Goal: Task Accomplishment & Management: Use online tool/utility

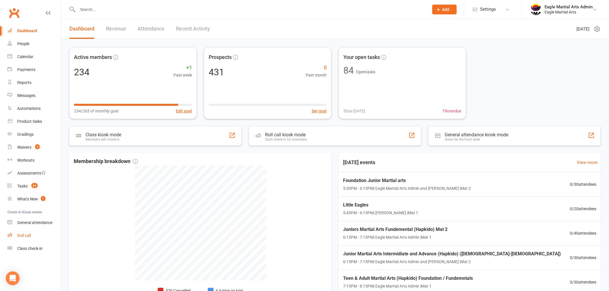
click at [35, 232] on link "Roll call" at bounding box center [33, 235] width 53 height 13
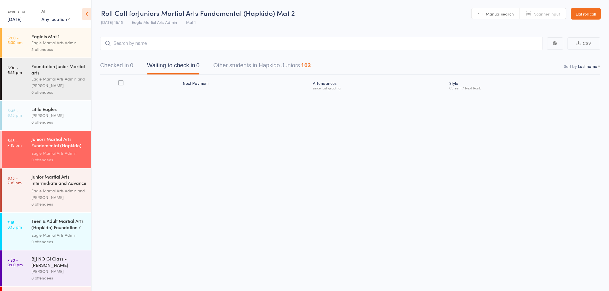
click at [55, 115] on div "[PERSON_NAME]" at bounding box center [58, 115] width 55 height 7
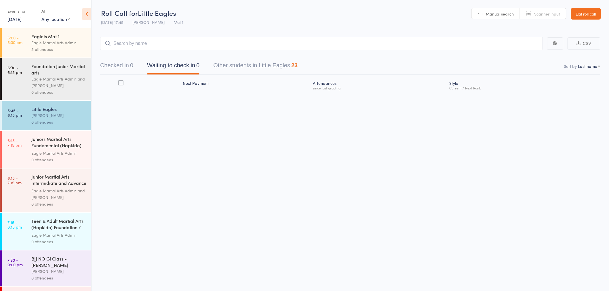
click at [132, 44] on input "search" at bounding box center [321, 43] width 443 height 13
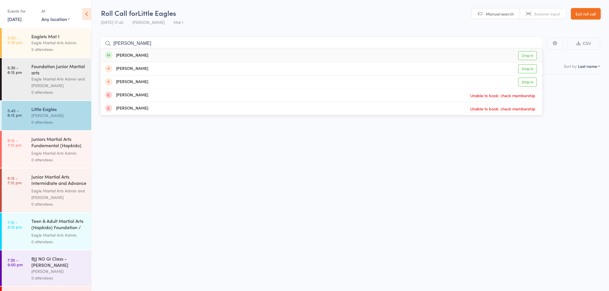
type input "[PERSON_NAME]"
click at [134, 55] on div "[PERSON_NAME] Drop in" at bounding box center [321, 55] width 442 height 13
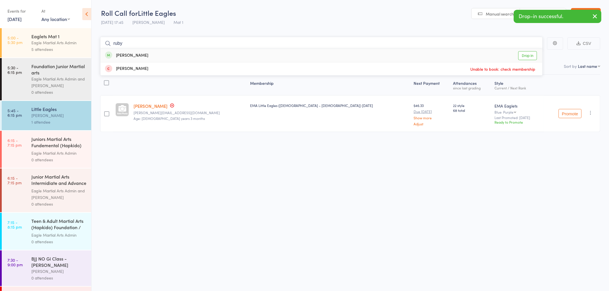
type input "ruby"
click at [145, 56] on div "[PERSON_NAME] Drop in" at bounding box center [321, 55] width 442 height 13
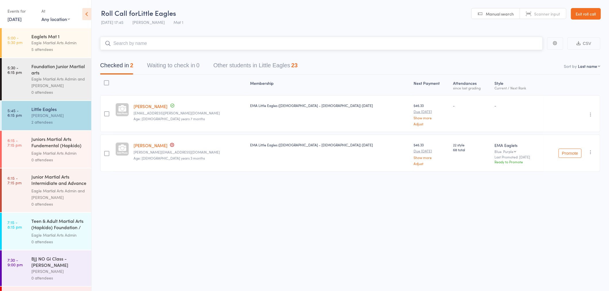
click at [156, 43] on input "search" at bounding box center [321, 43] width 443 height 13
type input "aameya"
click at [127, 51] on div "[PERSON_NAME] Drop in" at bounding box center [321, 55] width 442 height 13
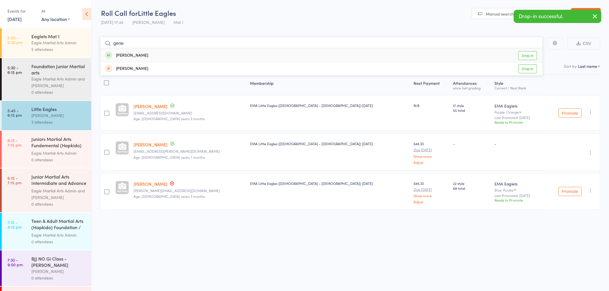
type input "gene"
click at [131, 53] on div "[PERSON_NAME]" at bounding box center [126, 55] width 43 height 7
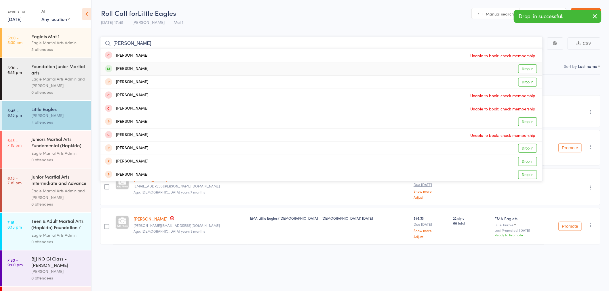
type input "[PERSON_NAME]"
click at [130, 69] on div "[PERSON_NAME]" at bounding box center [126, 69] width 43 height 7
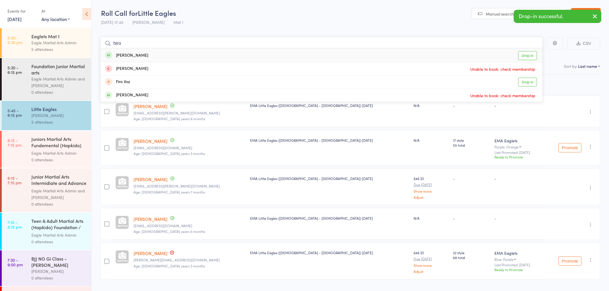
type input "hiro"
click at [133, 55] on div "[PERSON_NAME]" at bounding box center [126, 55] width 43 height 7
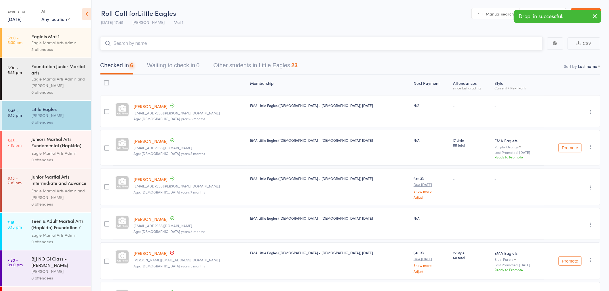
type input "h"
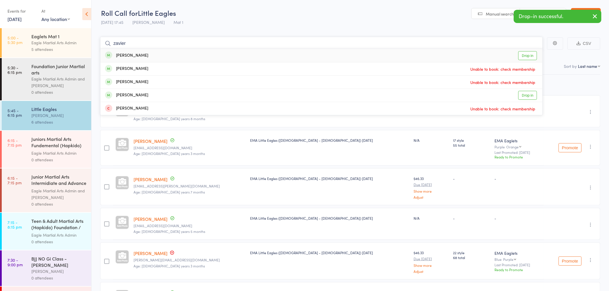
type input "zavier"
click at [133, 55] on div "[PERSON_NAME]" at bounding box center [126, 55] width 43 height 7
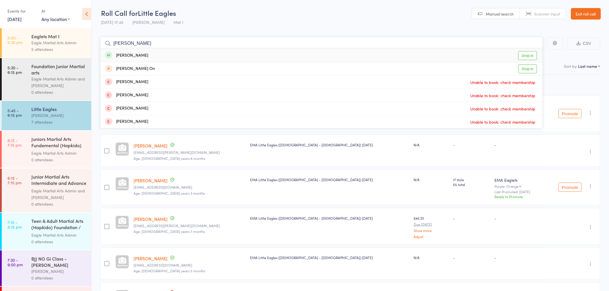
type input "[PERSON_NAME]"
click at [136, 54] on div "[PERSON_NAME]" at bounding box center [126, 55] width 43 height 7
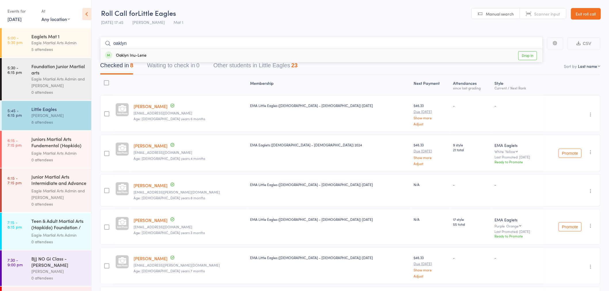
type input "oaklyn"
click at [136, 54] on div "Oaklyn Inu-Lene" at bounding box center [125, 55] width 41 height 7
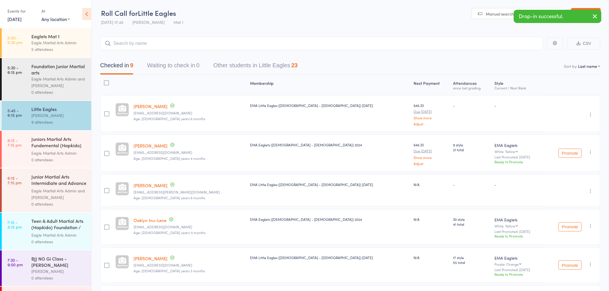
click at [37, 152] on div "Eagle Martial Arts Admin" at bounding box center [58, 153] width 55 height 7
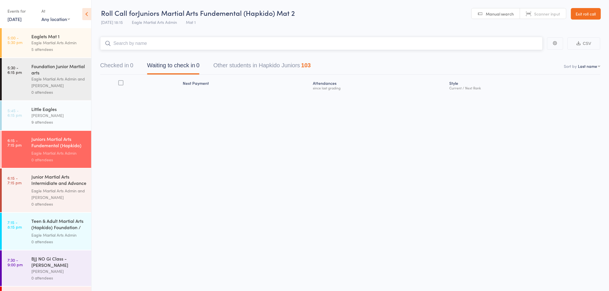
click at [147, 41] on input "search" at bounding box center [321, 43] width 443 height 13
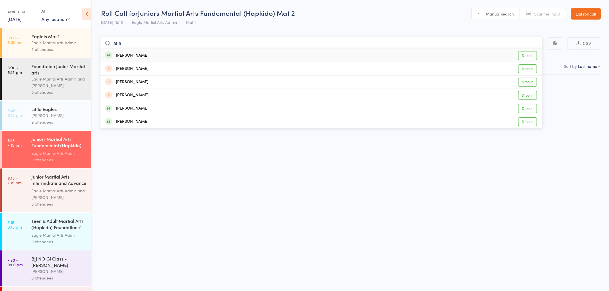
type input "aria"
click at [140, 55] on div "[PERSON_NAME] Drop in" at bounding box center [321, 55] width 442 height 13
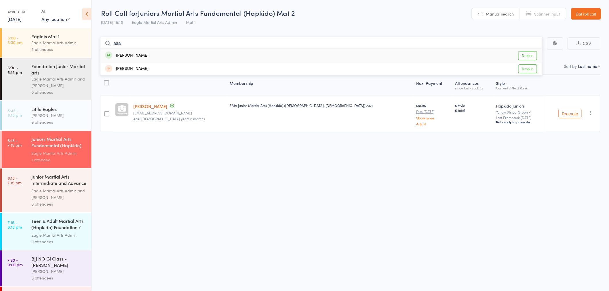
type input "asa"
click at [140, 53] on div "Asahi Chan Drop in" at bounding box center [321, 55] width 442 height 13
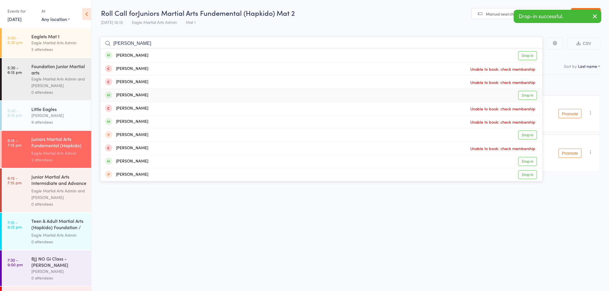
type input "[PERSON_NAME]"
click at [140, 96] on div "[PERSON_NAME]" at bounding box center [126, 95] width 43 height 7
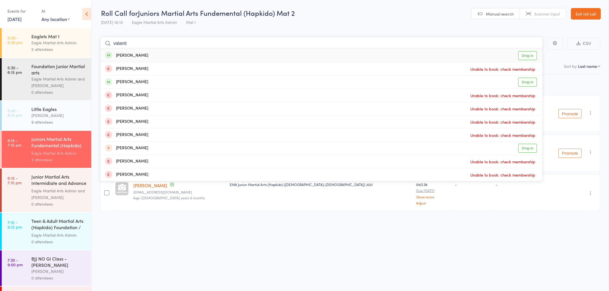
type input "valanti"
click at [151, 54] on div "[PERSON_NAME] Drop in" at bounding box center [321, 55] width 442 height 13
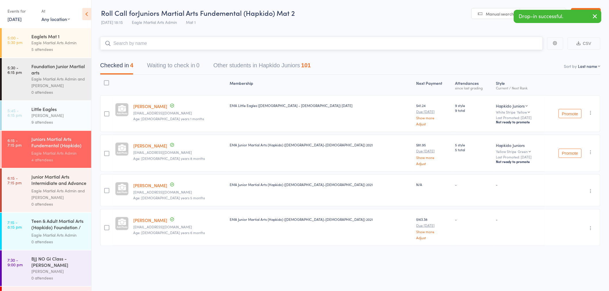
click at [214, 41] on input "search" at bounding box center [321, 43] width 443 height 13
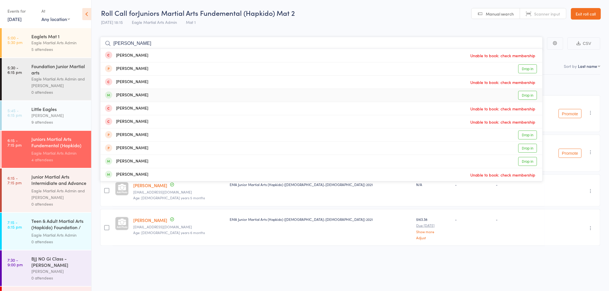
type input "[PERSON_NAME]"
click at [146, 96] on div "[PERSON_NAME] Drop in" at bounding box center [321, 95] width 442 height 13
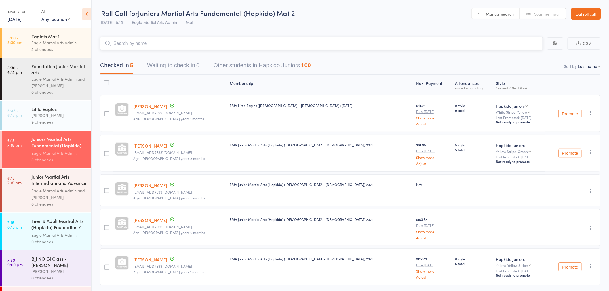
click at [189, 42] on input "search" at bounding box center [321, 43] width 443 height 13
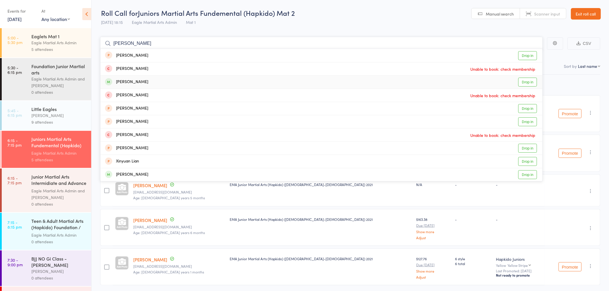
type input "[PERSON_NAME]"
click at [137, 83] on div "[PERSON_NAME]" at bounding box center [126, 82] width 43 height 7
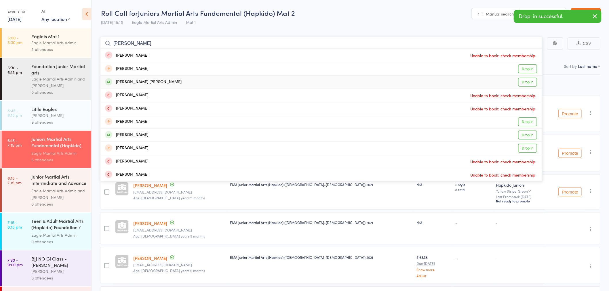
type input "[PERSON_NAME]"
click at [140, 83] on div "[PERSON_NAME] [PERSON_NAME] Drop in" at bounding box center [321, 82] width 442 height 13
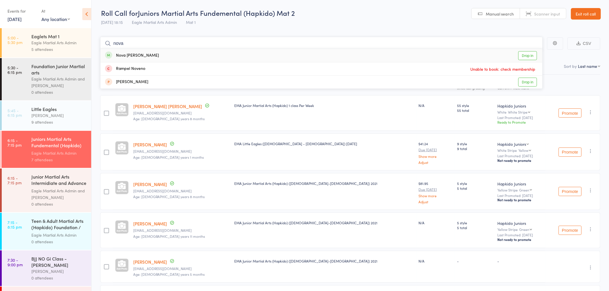
type input "nova"
click at [151, 52] on div "Nova [PERSON_NAME] Drop in" at bounding box center [321, 55] width 442 height 13
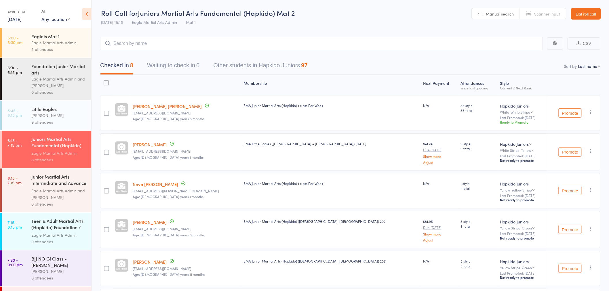
click at [59, 182] on div "Junior Martial Arts Intermidiate and Advance (Hap..." at bounding box center [58, 181] width 55 height 14
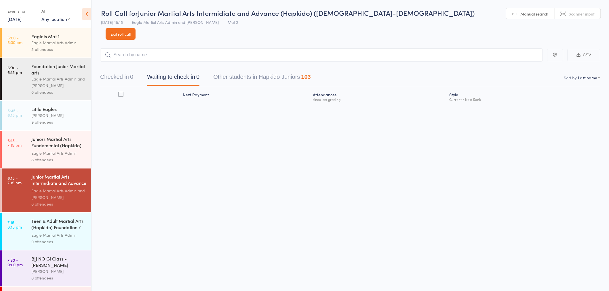
click at [151, 48] on input "search" at bounding box center [321, 54] width 443 height 13
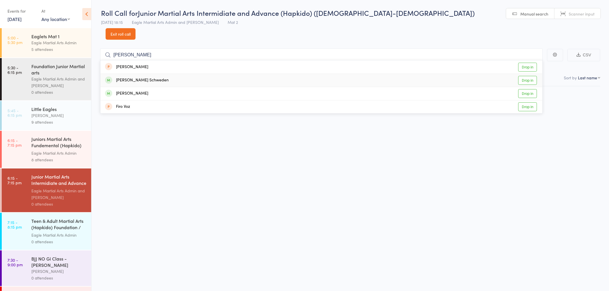
type input "[PERSON_NAME]"
click at [146, 74] on div "[PERSON_NAME] Schweden Drop in" at bounding box center [321, 80] width 442 height 13
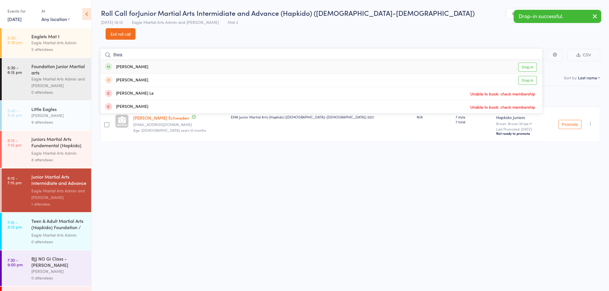
type input "thea"
click at [147, 60] on div "[PERSON_NAME] Drop in" at bounding box center [321, 66] width 442 height 13
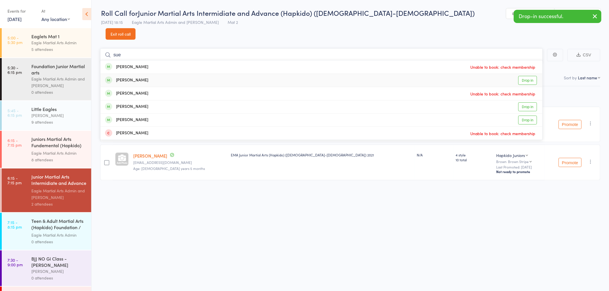
type input "sue"
click at [143, 74] on div "[PERSON_NAME] Drop in" at bounding box center [321, 80] width 442 height 13
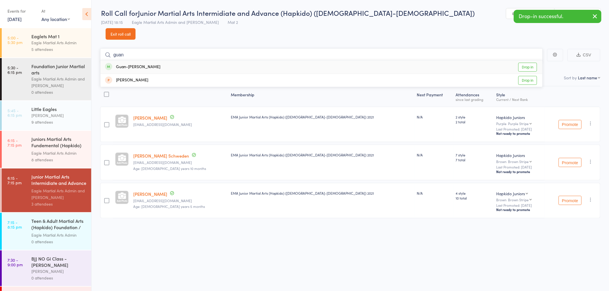
type input "guan"
click at [145, 60] on div "Guan-[PERSON_NAME] Drop in" at bounding box center [321, 66] width 442 height 13
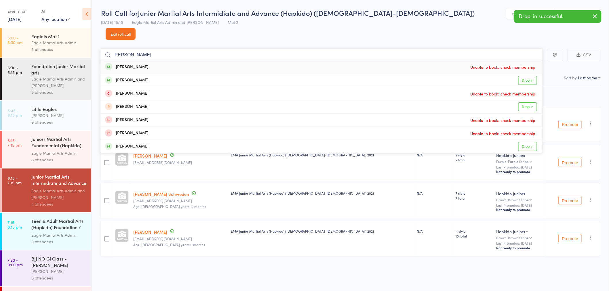
type input "[PERSON_NAME]"
click at [145, 60] on div "[PERSON_NAME] Unable to book: check membership" at bounding box center [321, 66] width 442 height 13
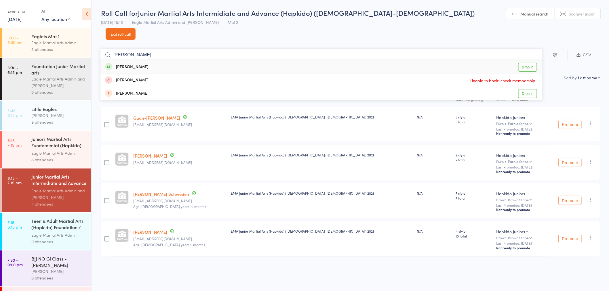
type input "[PERSON_NAME]"
click at [145, 60] on div "[PERSON_NAME] Drop in" at bounding box center [321, 66] width 442 height 13
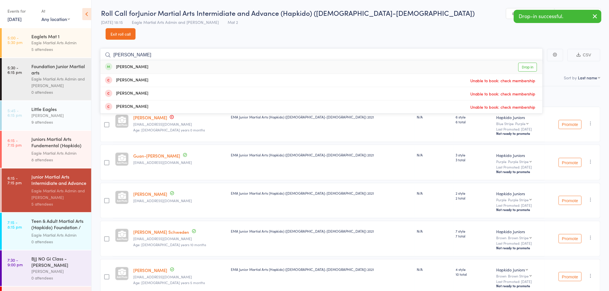
type input "[PERSON_NAME]"
click at [143, 64] on div "[PERSON_NAME]" at bounding box center [126, 67] width 43 height 7
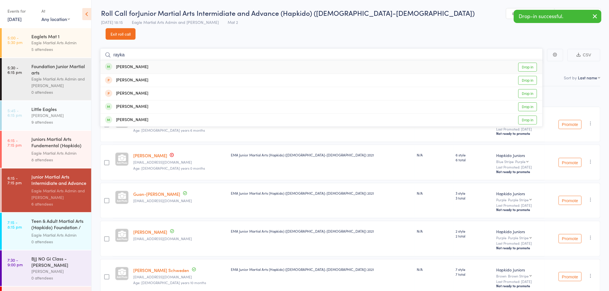
type input "rayka"
click at [143, 60] on div "[PERSON_NAME] Drop in" at bounding box center [321, 66] width 442 height 13
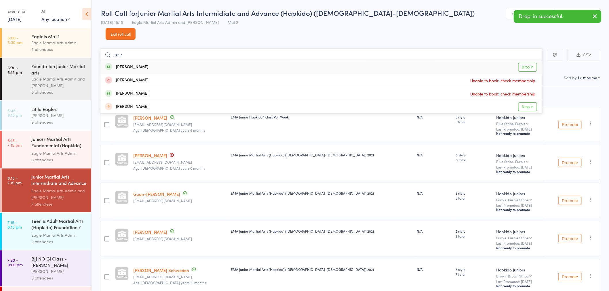
type input "taze"
click at [143, 60] on div "[PERSON_NAME] Drop in" at bounding box center [321, 66] width 442 height 13
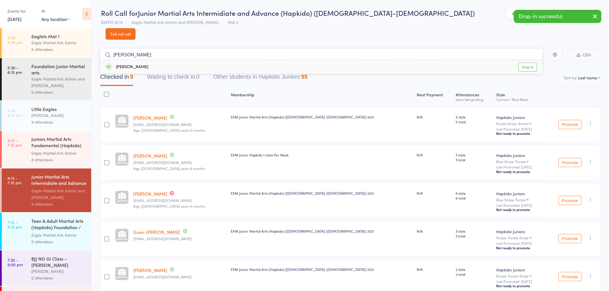
type input "[PERSON_NAME]"
click at [143, 60] on div "[PERSON_NAME] Drop in" at bounding box center [321, 66] width 442 height 13
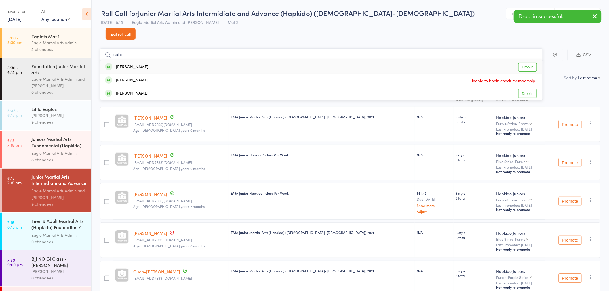
type input "suho"
click at [139, 60] on div "[PERSON_NAME] Drop in" at bounding box center [321, 66] width 442 height 13
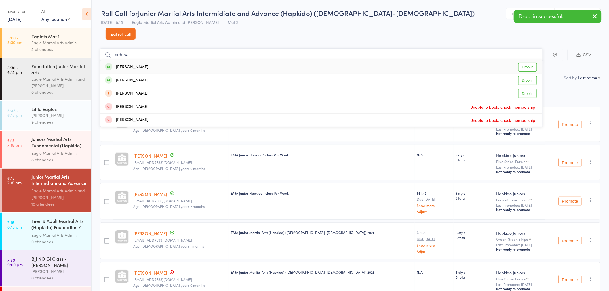
type input "mehrsa"
click at [137, 64] on div "[PERSON_NAME]" at bounding box center [126, 67] width 43 height 7
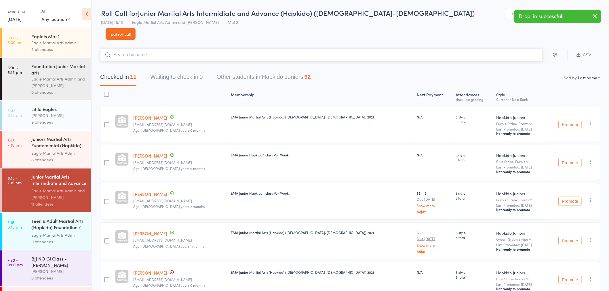
click at [186, 48] on input "search" at bounding box center [321, 54] width 443 height 13
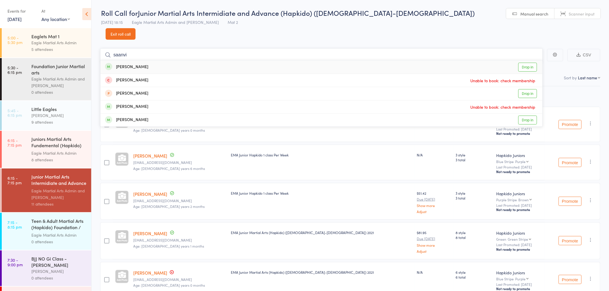
type input "saanvi"
click at [138, 64] on div "[PERSON_NAME]" at bounding box center [126, 67] width 43 height 7
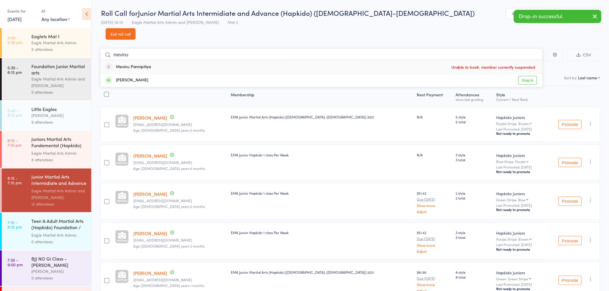
type input "mevinu"
click at [147, 64] on div "Mevinu Pannipitiya" at bounding box center [128, 67] width 46 height 7
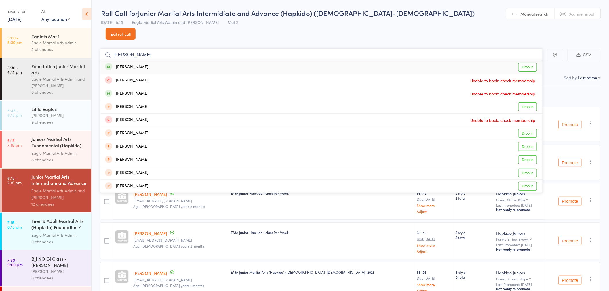
type input "[PERSON_NAME]"
drag, startPoint x: 131, startPoint y: 53, endPoint x: 135, endPoint y: 53, distance: 3.5
click at [132, 64] on div "[PERSON_NAME]" at bounding box center [126, 67] width 43 height 7
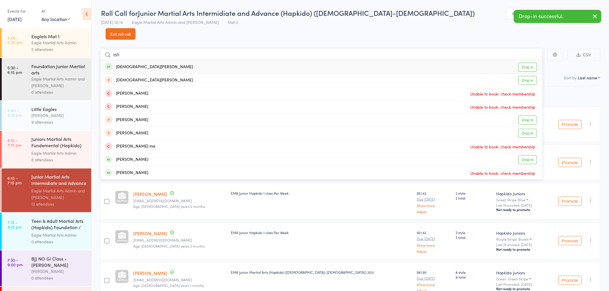
type input "ish"
click at [136, 60] on div "[DEMOGRAPHIC_DATA][PERSON_NAME] Drop in" at bounding box center [321, 66] width 442 height 13
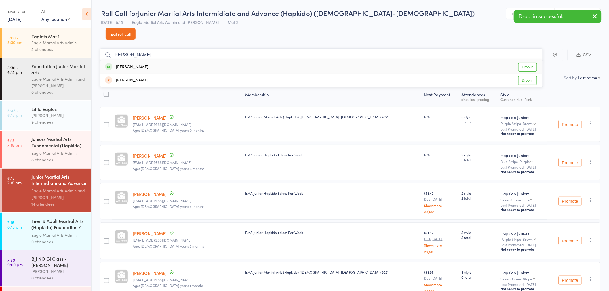
type input "[PERSON_NAME]"
click at [127, 64] on div "[PERSON_NAME]" at bounding box center [126, 67] width 43 height 7
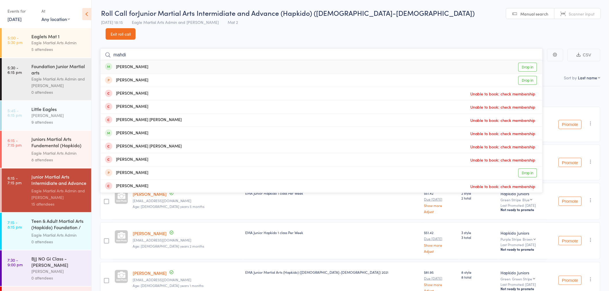
type input "mahdi"
click at [127, 64] on div "[PERSON_NAME]" at bounding box center [126, 67] width 43 height 7
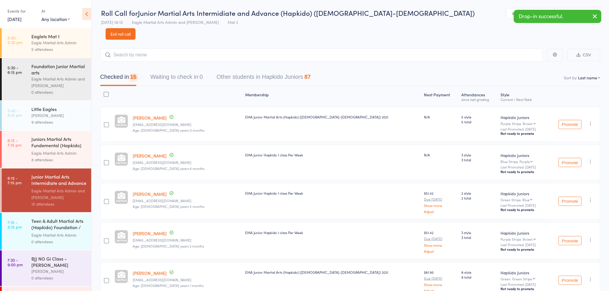
drag, startPoint x: 48, startPoint y: 152, endPoint x: 73, endPoint y: 124, distance: 37.5
click at [48, 152] on div "Eagle Martial Arts Admin" at bounding box center [58, 153] width 55 height 7
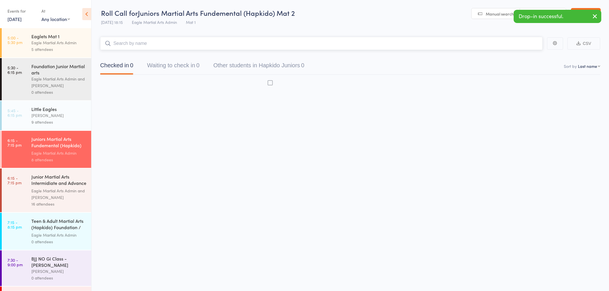
drag, startPoint x: 130, startPoint y: 43, endPoint x: 132, endPoint y: 46, distance: 3.4
click at [131, 44] on input "search" at bounding box center [321, 43] width 443 height 13
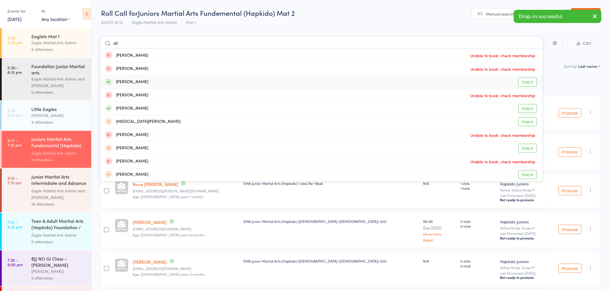
type input "ali"
click at [127, 82] on div "[PERSON_NAME]" at bounding box center [126, 82] width 43 height 7
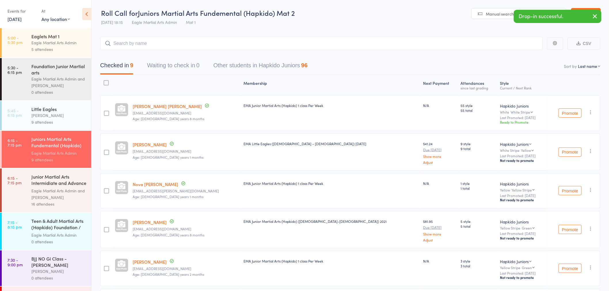
click at [49, 185] on div "Junior Martial Arts Intermidiate and Advance (Hap..." at bounding box center [58, 181] width 55 height 14
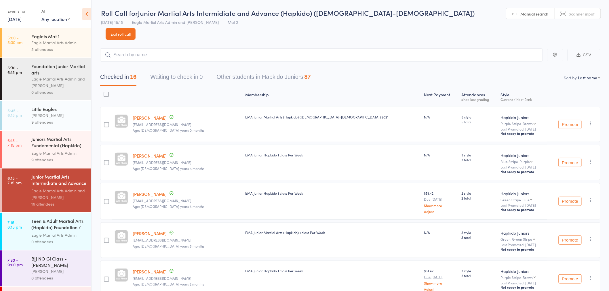
click at [174, 48] on input "search" at bounding box center [321, 54] width 443 height 13
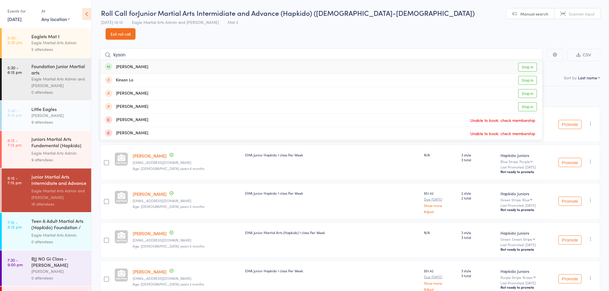
type input "kyson"
click at [138, 64] on div "[PERSON_NAME]" at bounding box center [126, 67] width 43 height 7
